Goal: Task Accomplishment & Management: Manage account settings

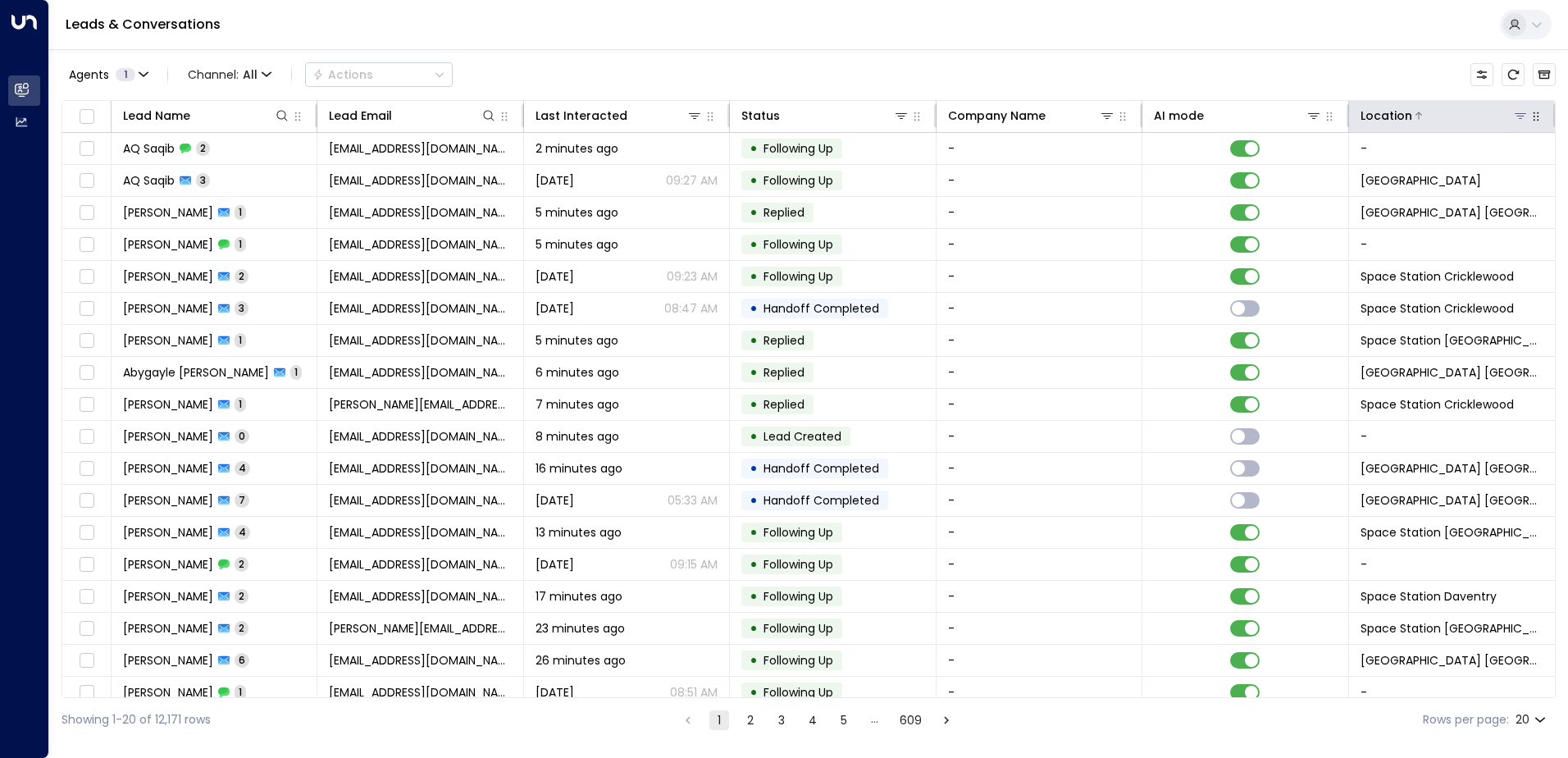
drag, startPoint x: 1506, startPoint y: 117, endPoint x: 1517, endPoint y: 120, distance: 11.4
click at [1509, 117] on div at bounding box center [1469, 115] width 117 height 16
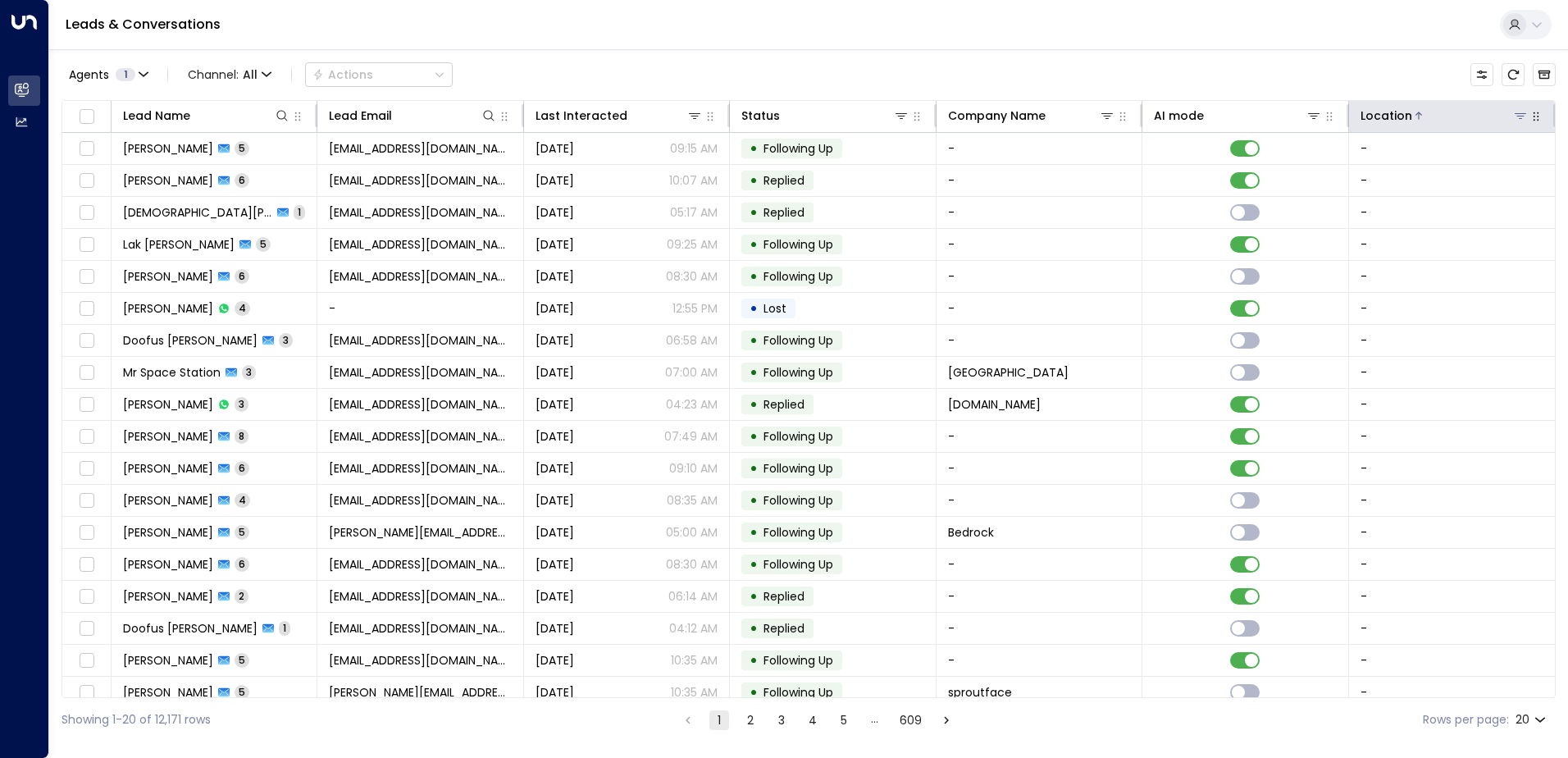
click at [1516, 116] on icon at bounding box center [1520, 116] width 11 height 6
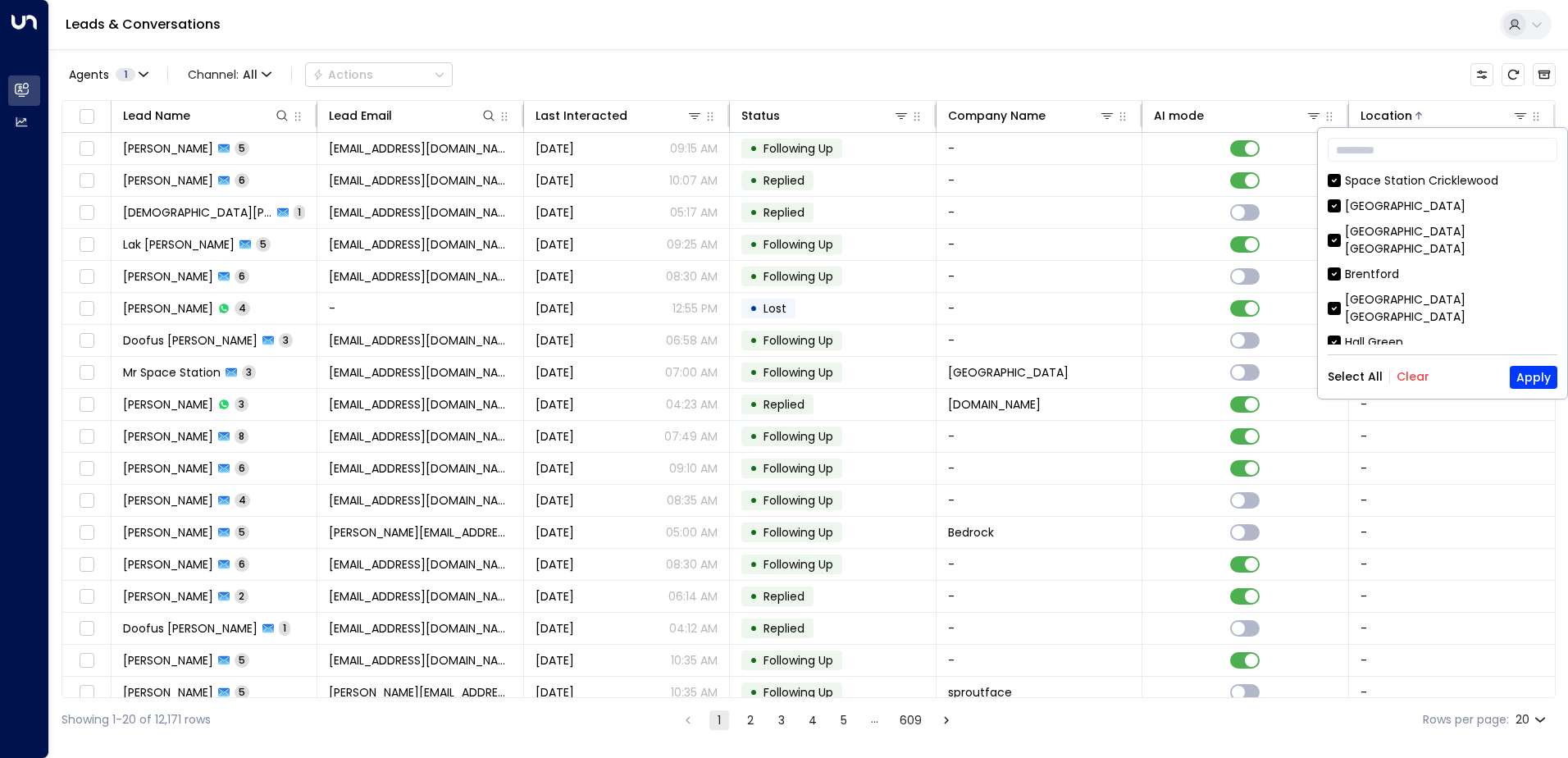
drag, startPoint x: 1405, startPoint y: 376, endPoint x: 1428, endPoint y: 292, distance: 87.1
click at [1405, 376] on button "Clear" at bounding box center [1413, 376] width 33 height 13
click at [1379, 150] on input "text" at bounding box center [1442, 150] width 229 height 30
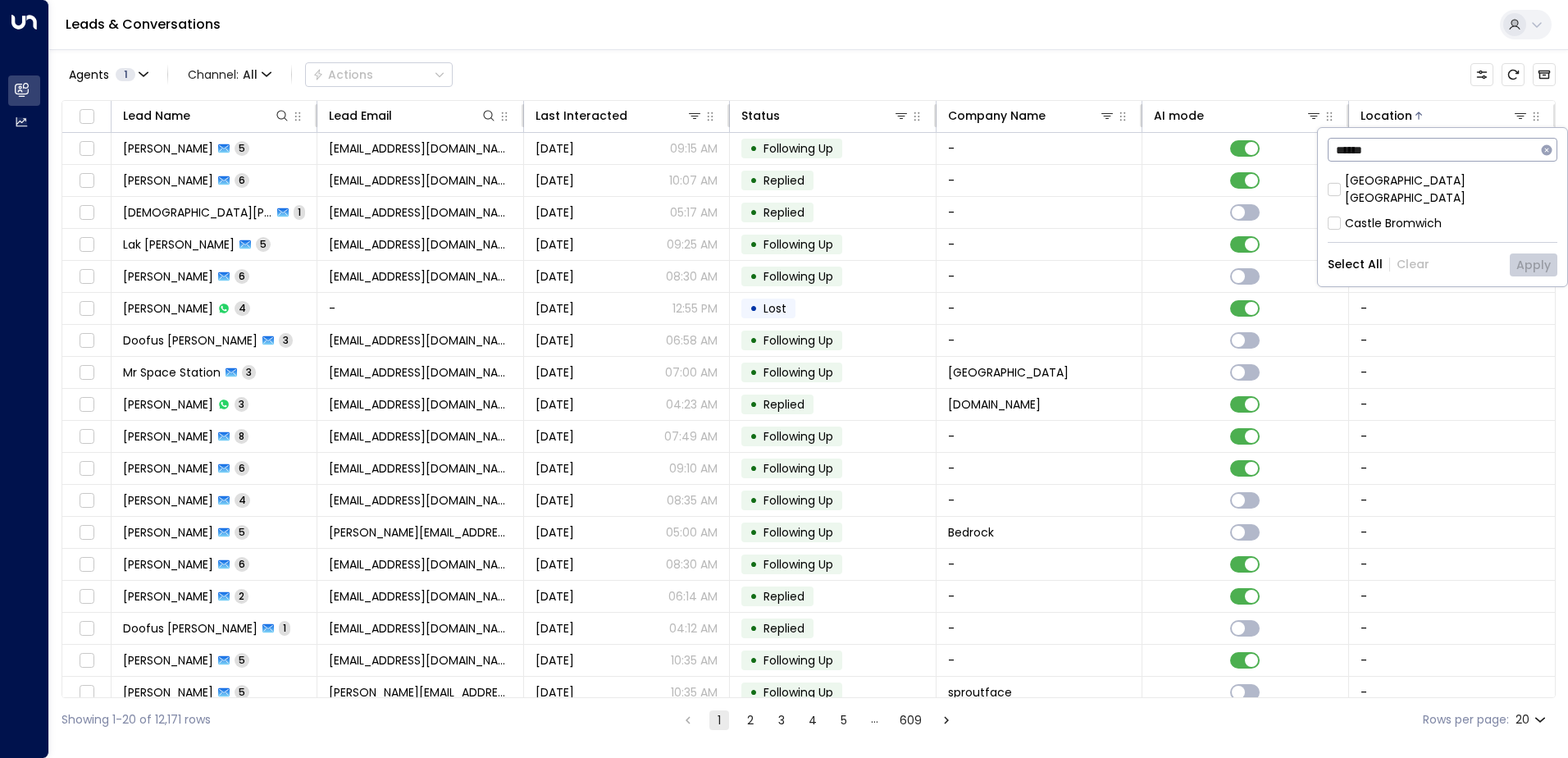
type input "******"
click at [1523, 253] on button "Apply" at bounding box center [1533, 264] width 47 height 23
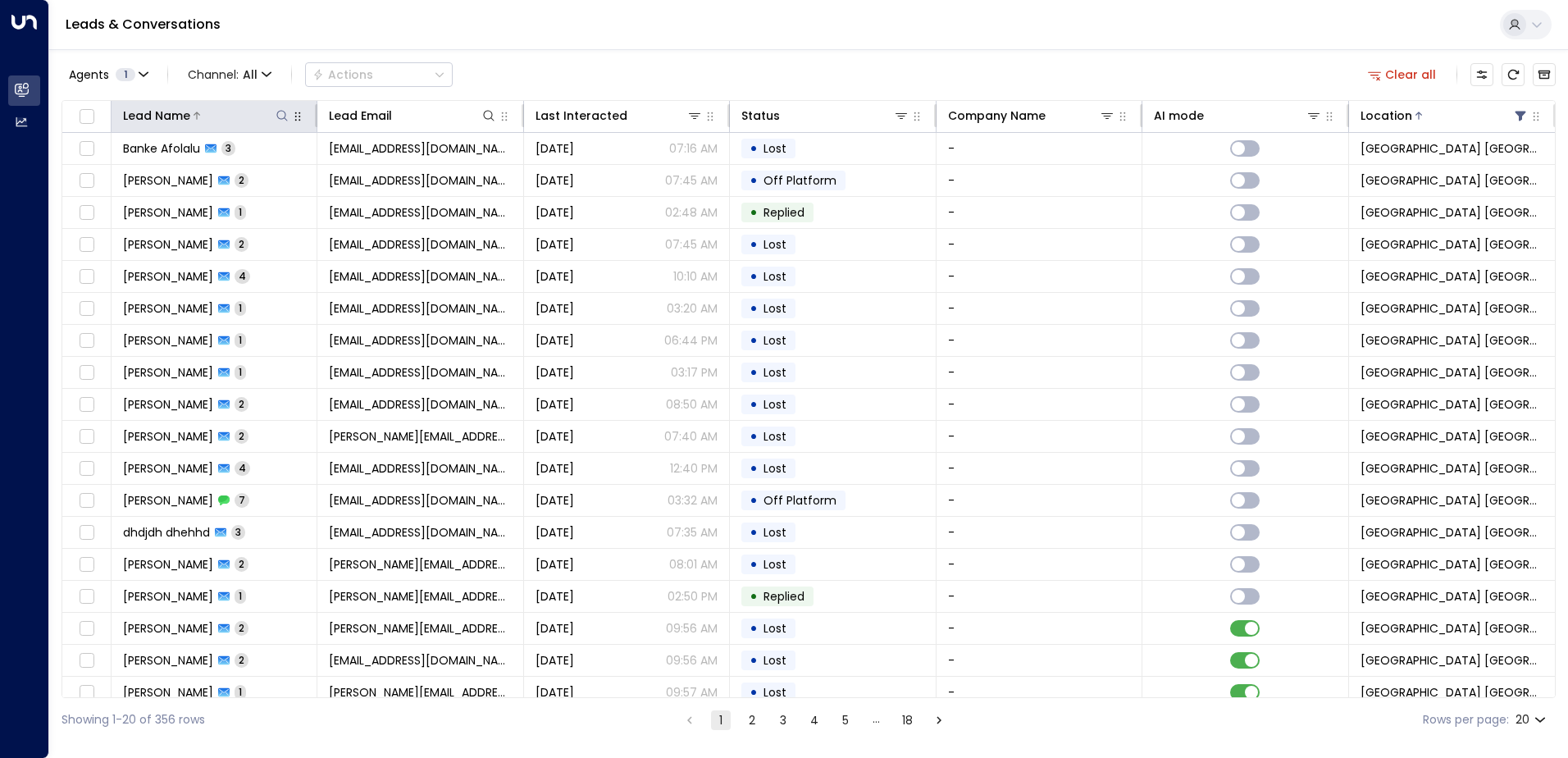
click at [281, 118] on icon at bounding box center [282, 116] width 13 height 13
click at [230, 175] on input "text" at bounding box center [281, 175] width 226 height 30
type input "*****"
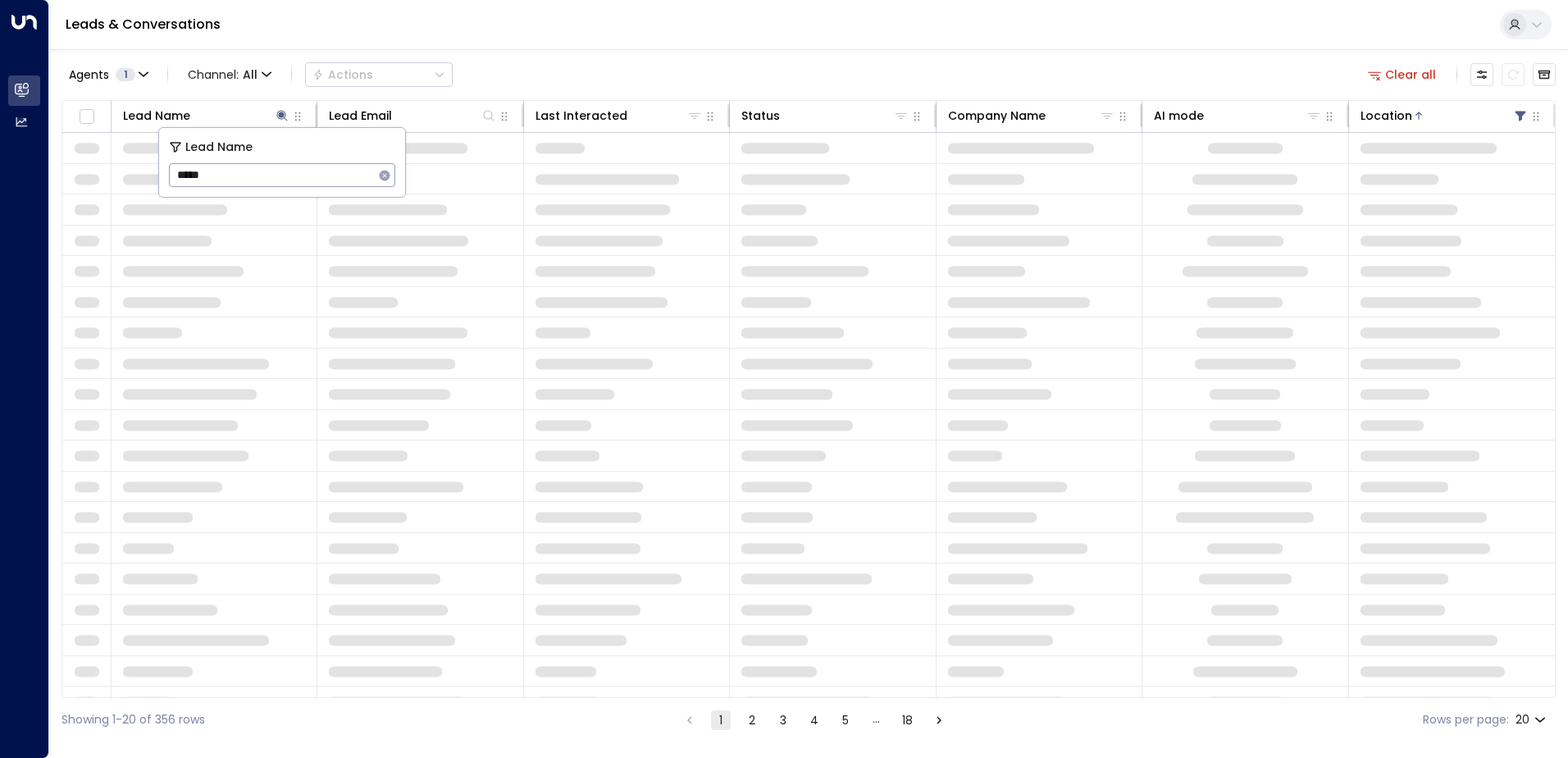
click at [307, 173] on input "*****" at bounding box center [271, 175] width 205 height 30
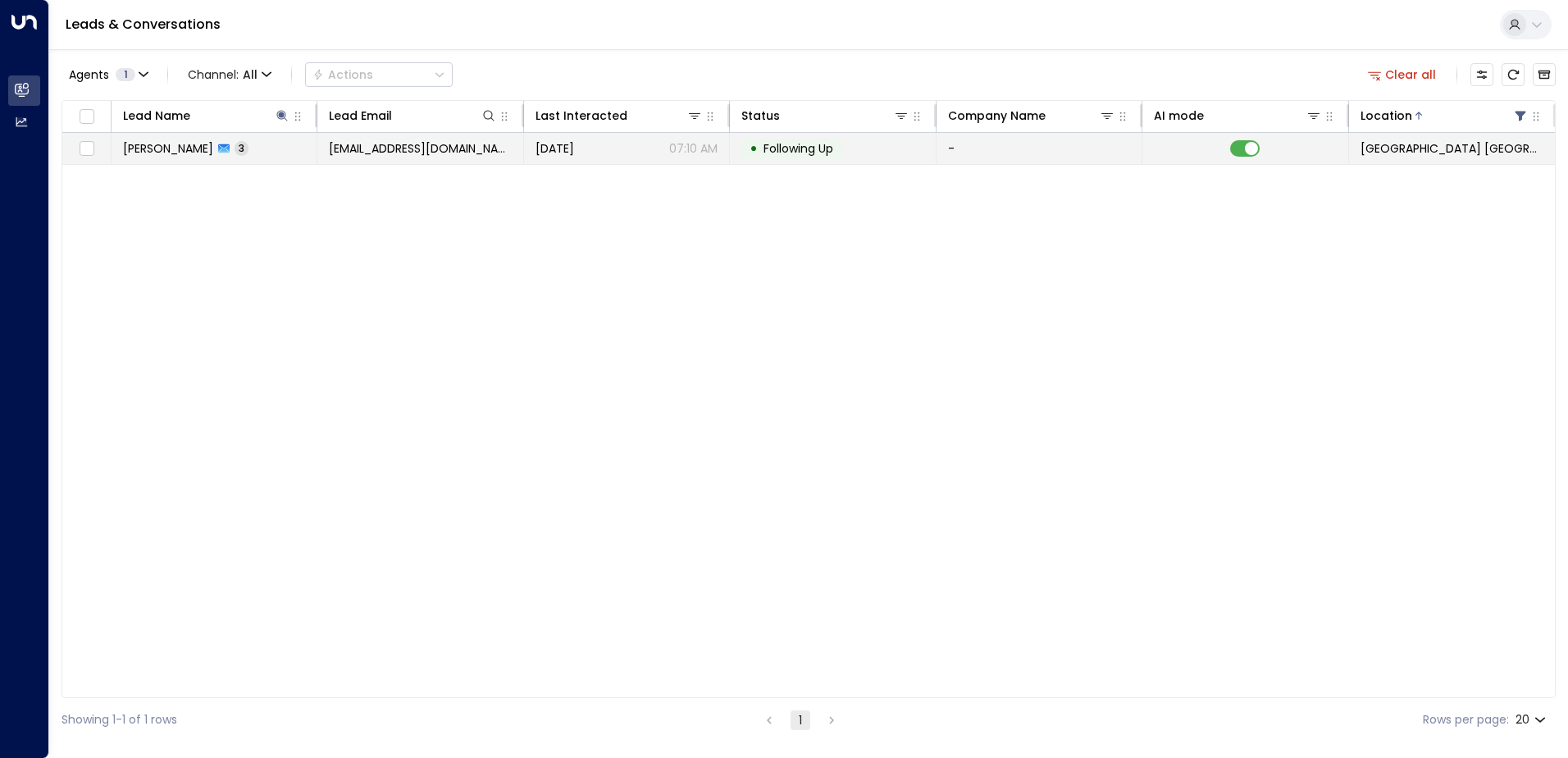
click at [574, 145] on span "[DATE]" at bounding box center [554, 148] width 39 height 16
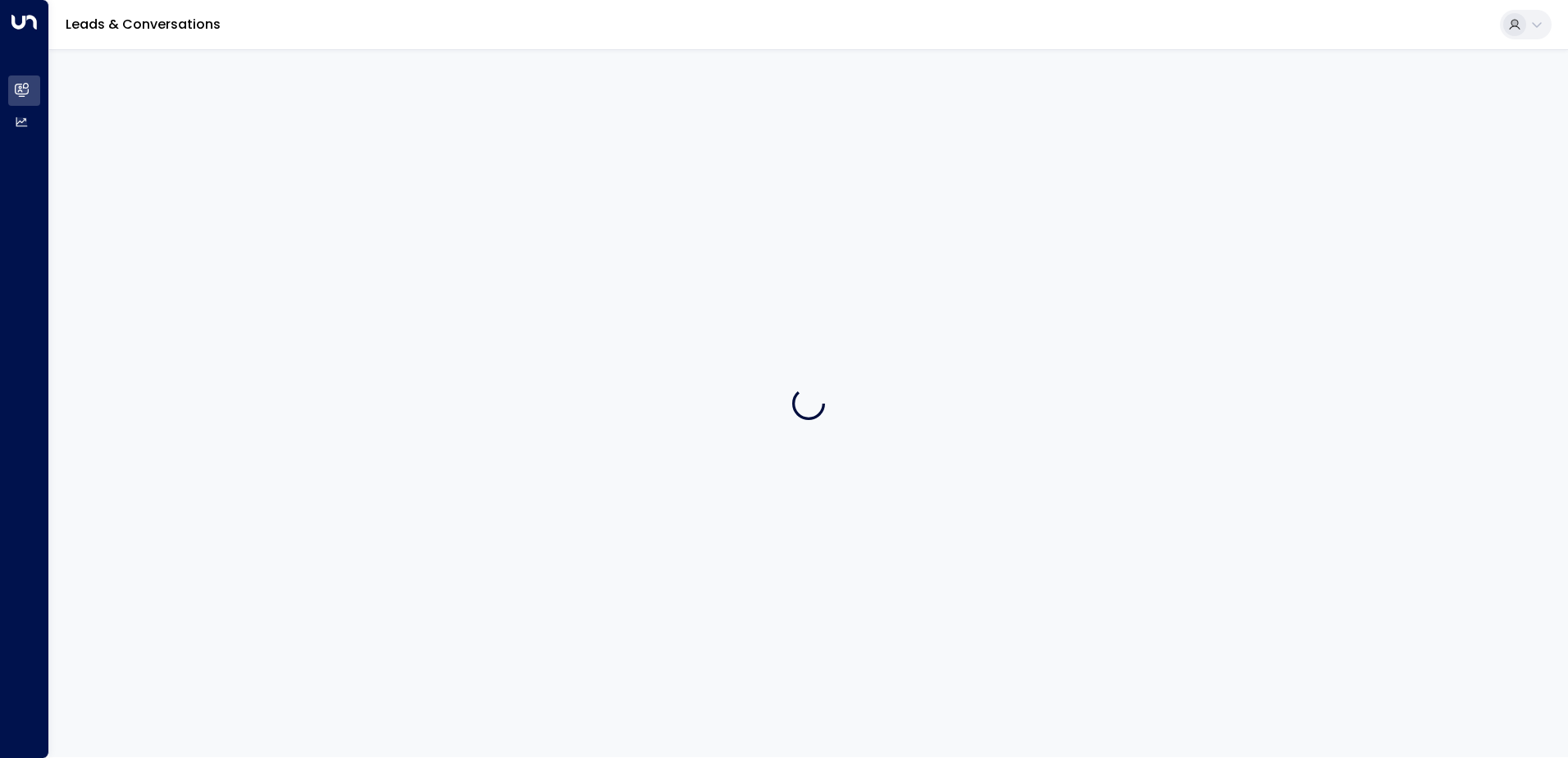
click at [574, 145] on div at bounding box center [808, 403] width 1519 height 708
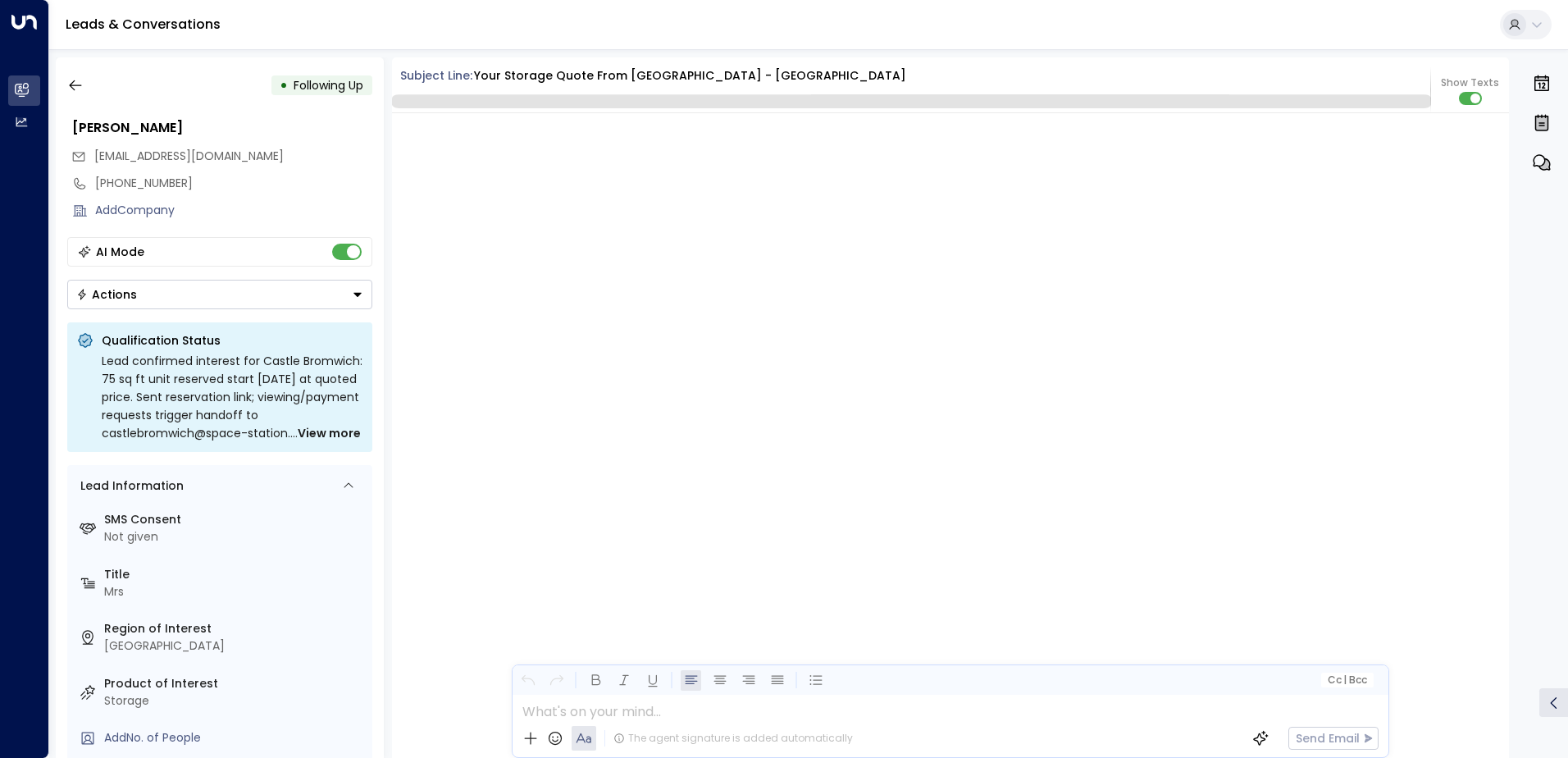
scroll to position [2823, 0]
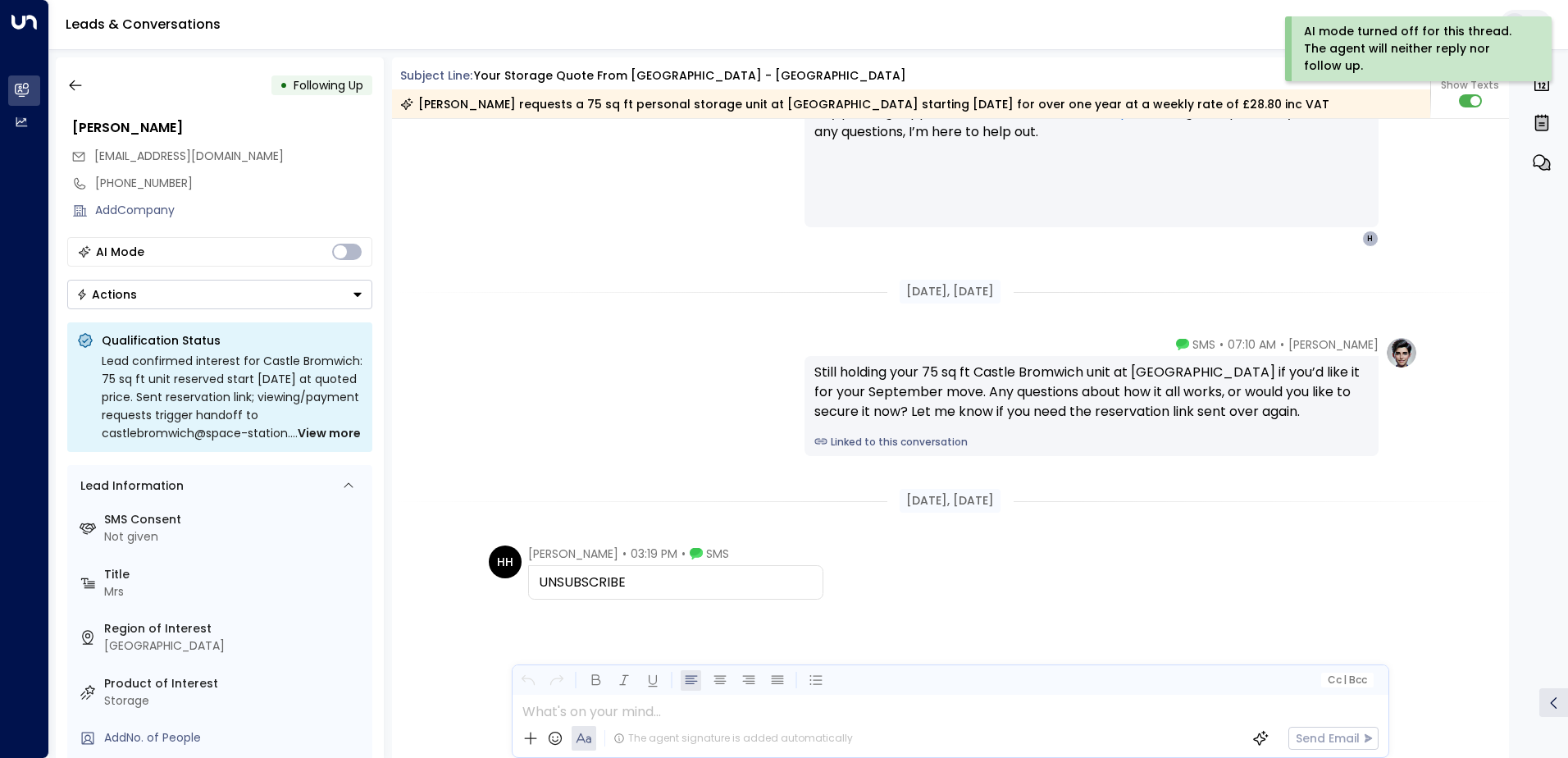
click at [358, 292] on icon "Button group with a nested menu" at bounding box center [357, 295] width 11 height 11
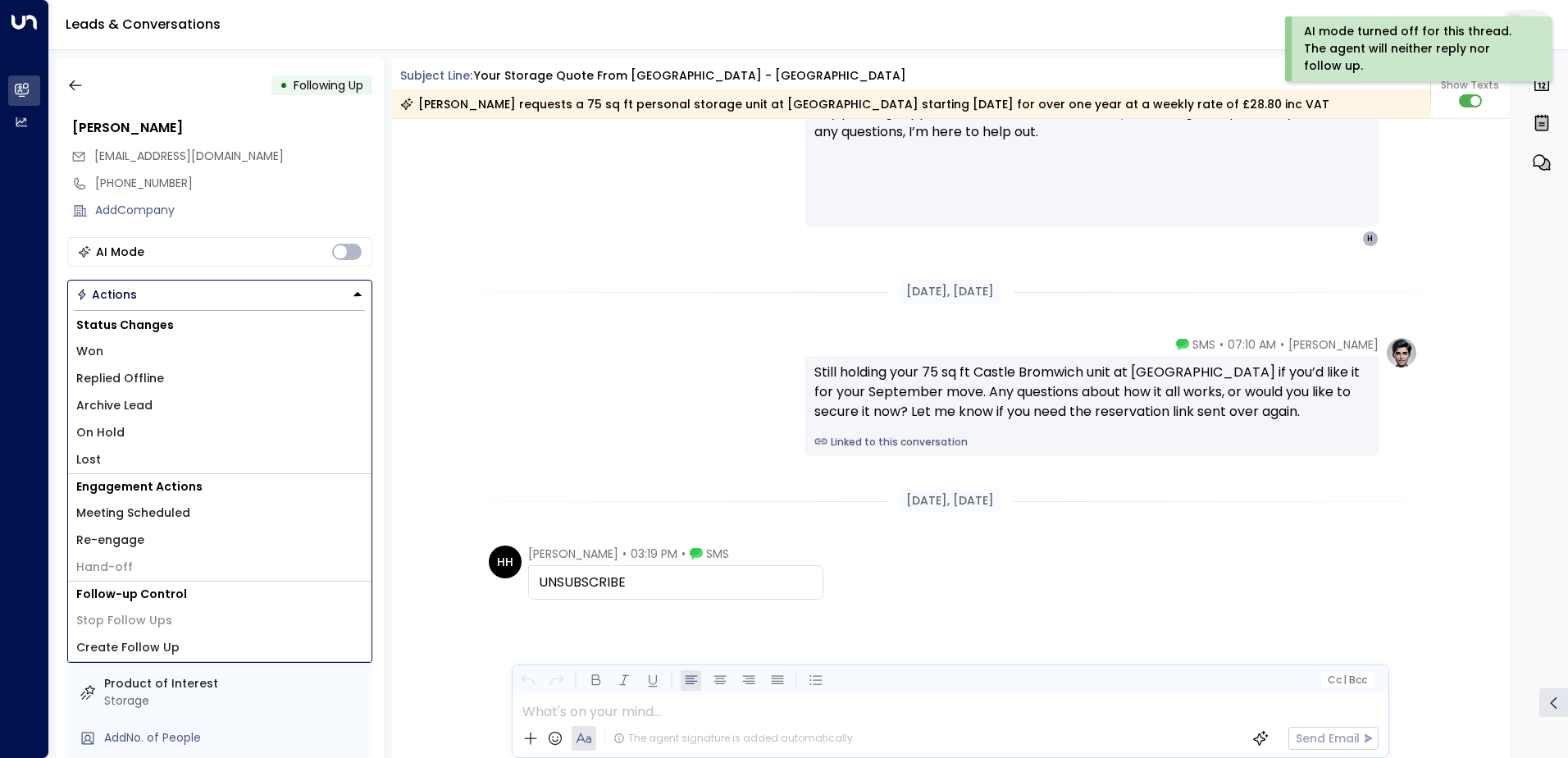
click at [113, 458] on li "Lost" at bounding box center [220, 460] width 303 height 27
